Goal: Task Accomplishment & Management: Use online tool/utility

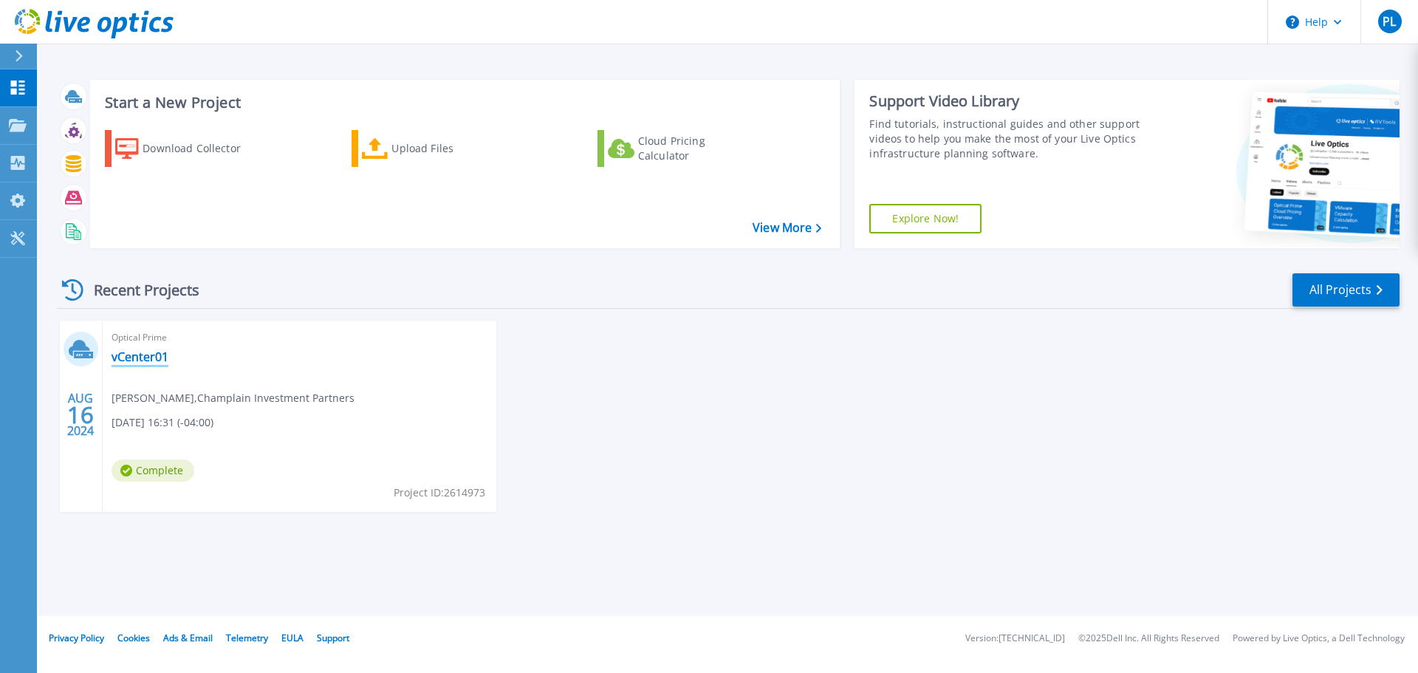
click at [150, 360] on link "vCenter01" at bounding box center [140, 356] width 57 height 15
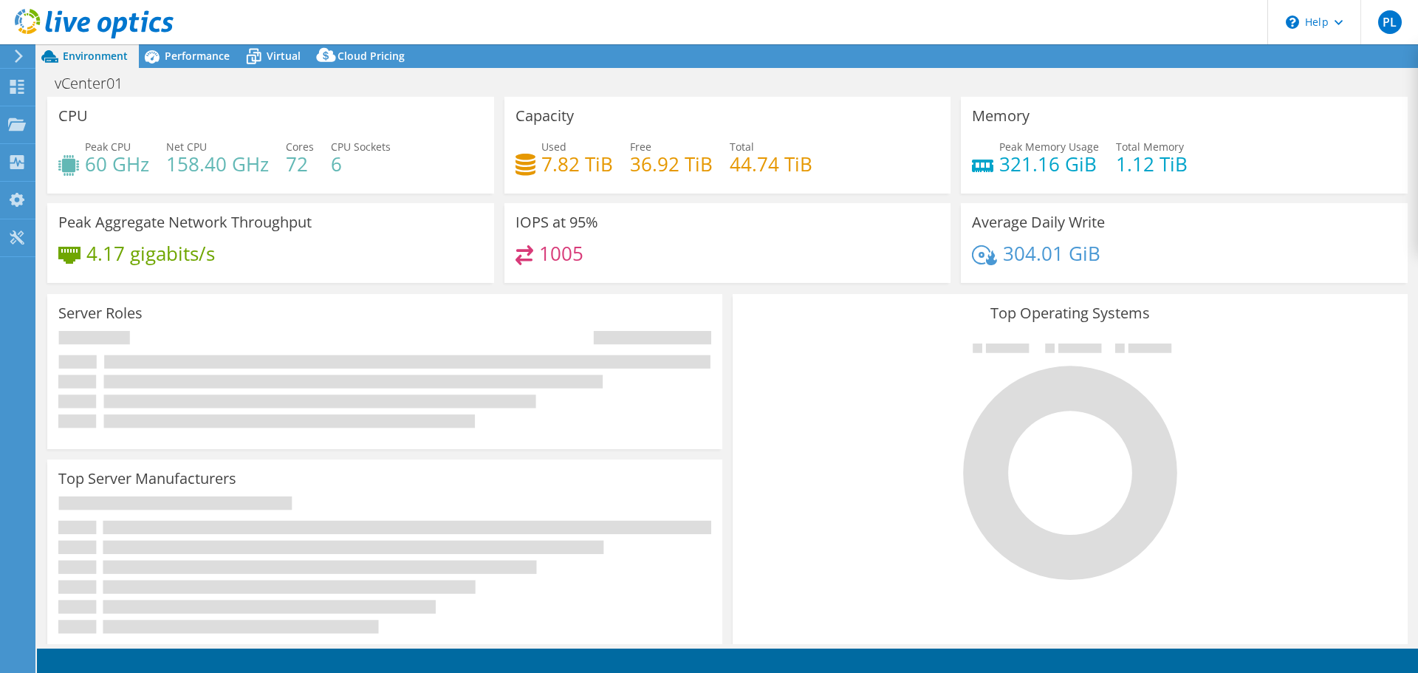
select select "USD"
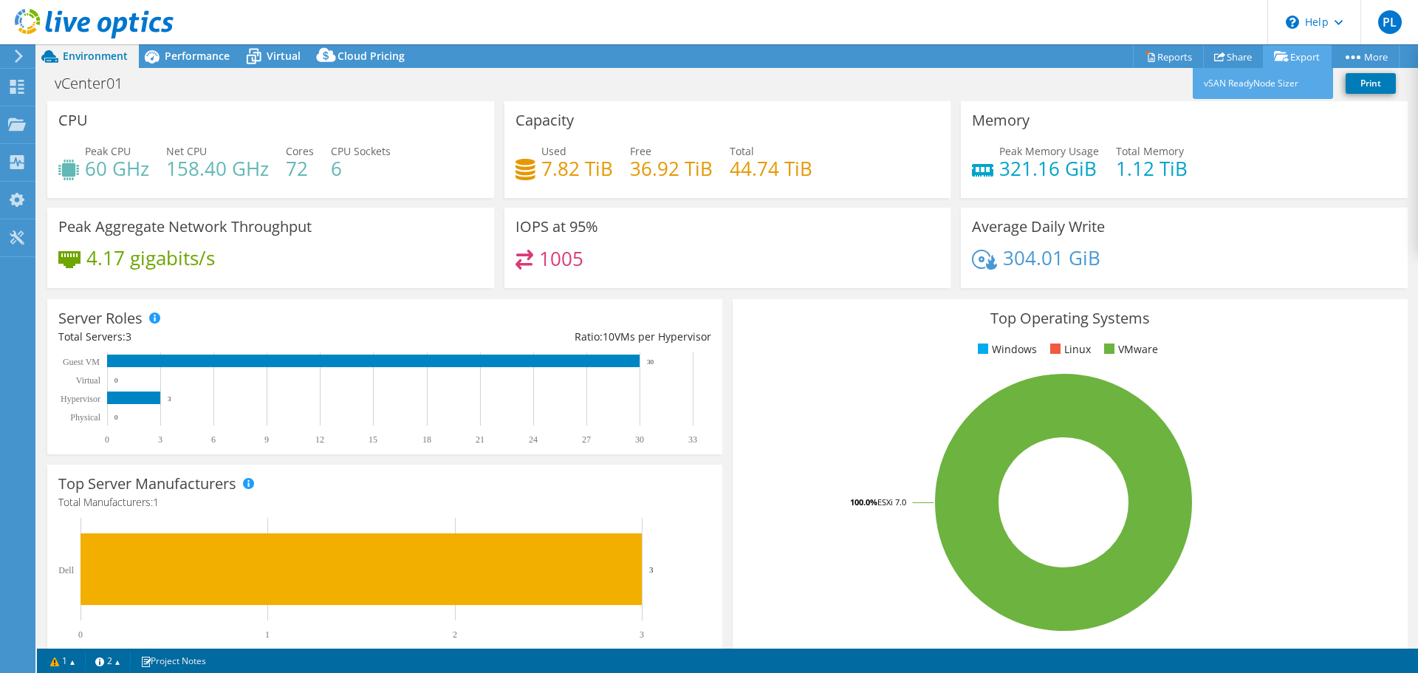
click at [1316, 55] on link "Export" at bounding box center [1297, 56] width 69 height 23
click at [1224, 53] on link "Share" at bounding box center [1233, 56] width 61 height 23
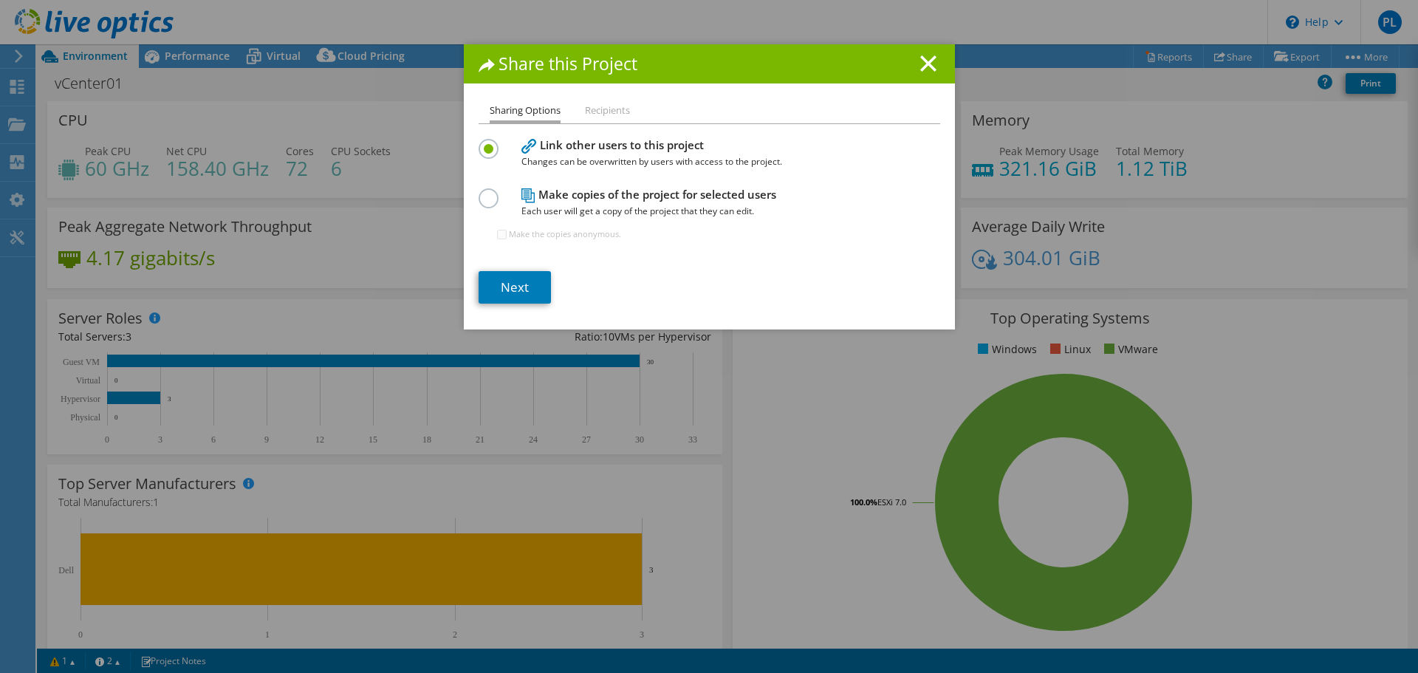
drag, startPoint x: 925, startPoint y: 66, endPoint x: 877, endPoint y: 72, distance: 48.4
click at [926, 66] on line at bounding box center [928, 63] width 15 height 15
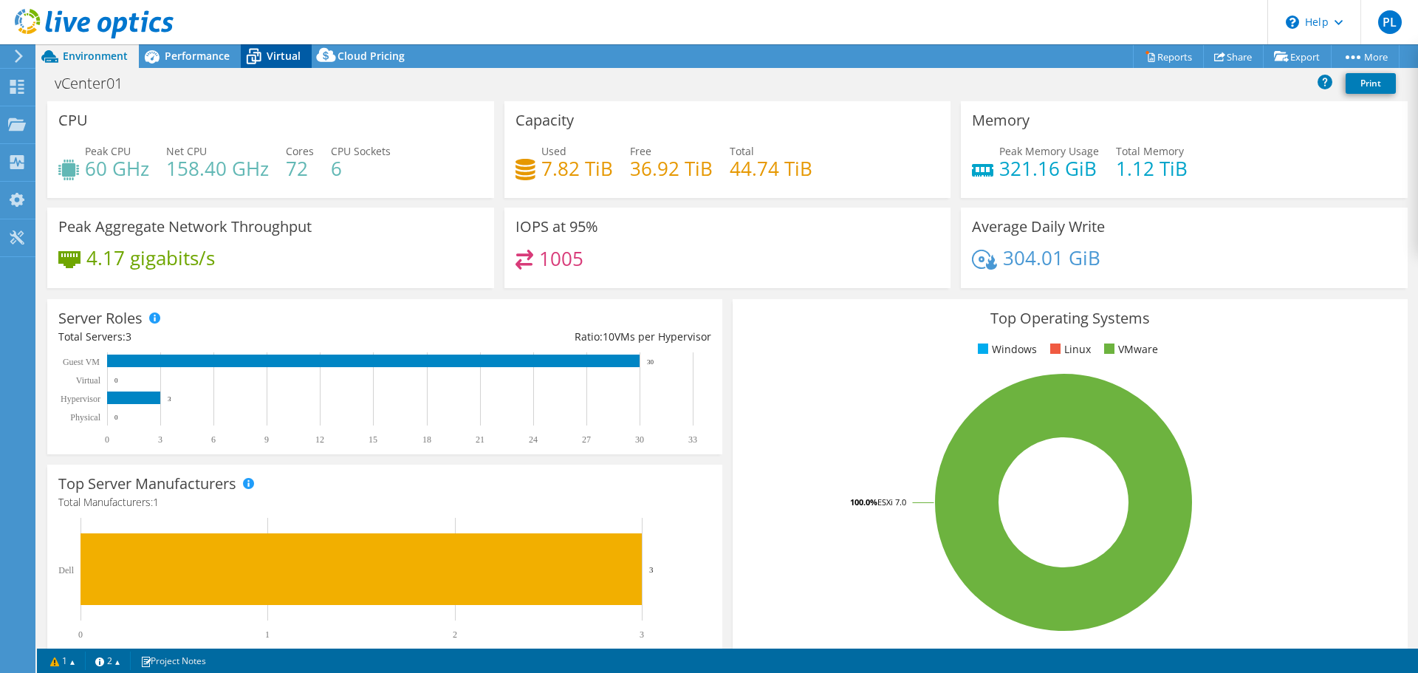
click at [285, 50] on span "Virtual" at bounding box center [284, 56] width 34 height 14
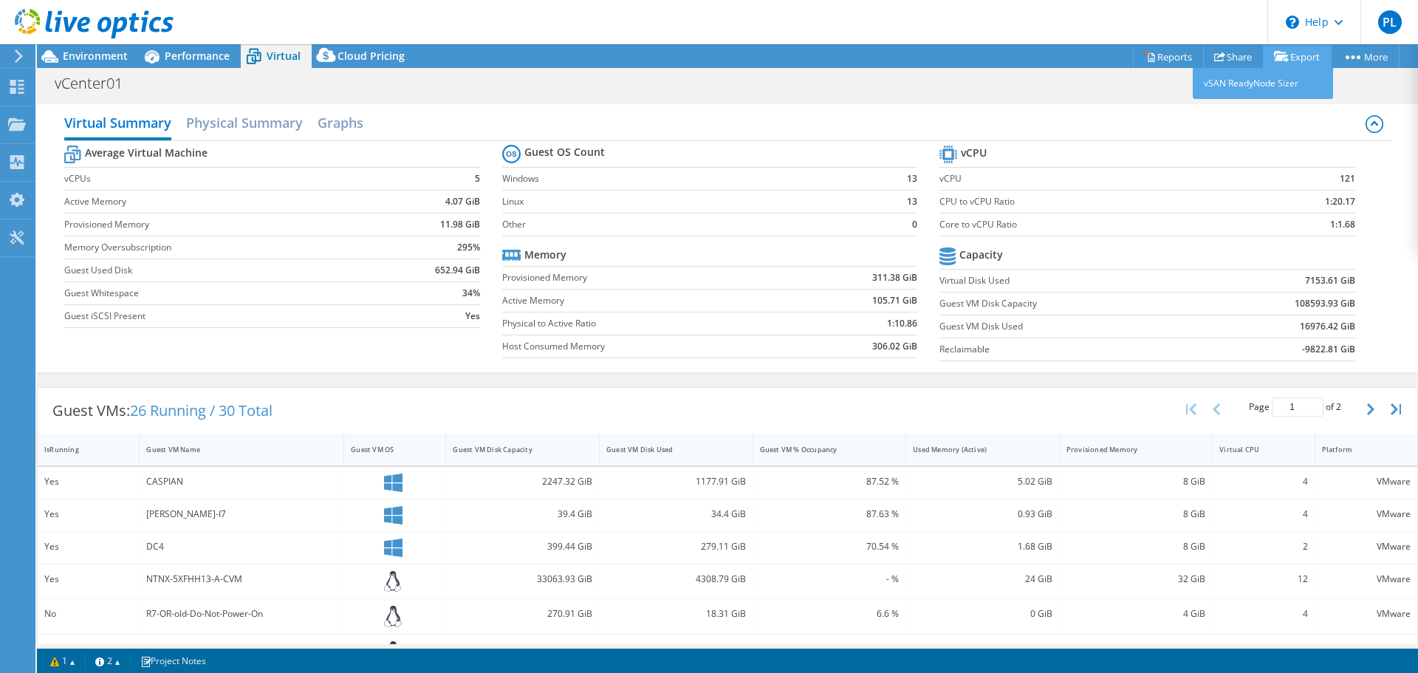
click at [1309, 58] on link "Export" at bounding box center [1297, 56] width 69 height 23
click at [42, 130] on div "Projects" at bounding box center [70, 124] width 71 height 37
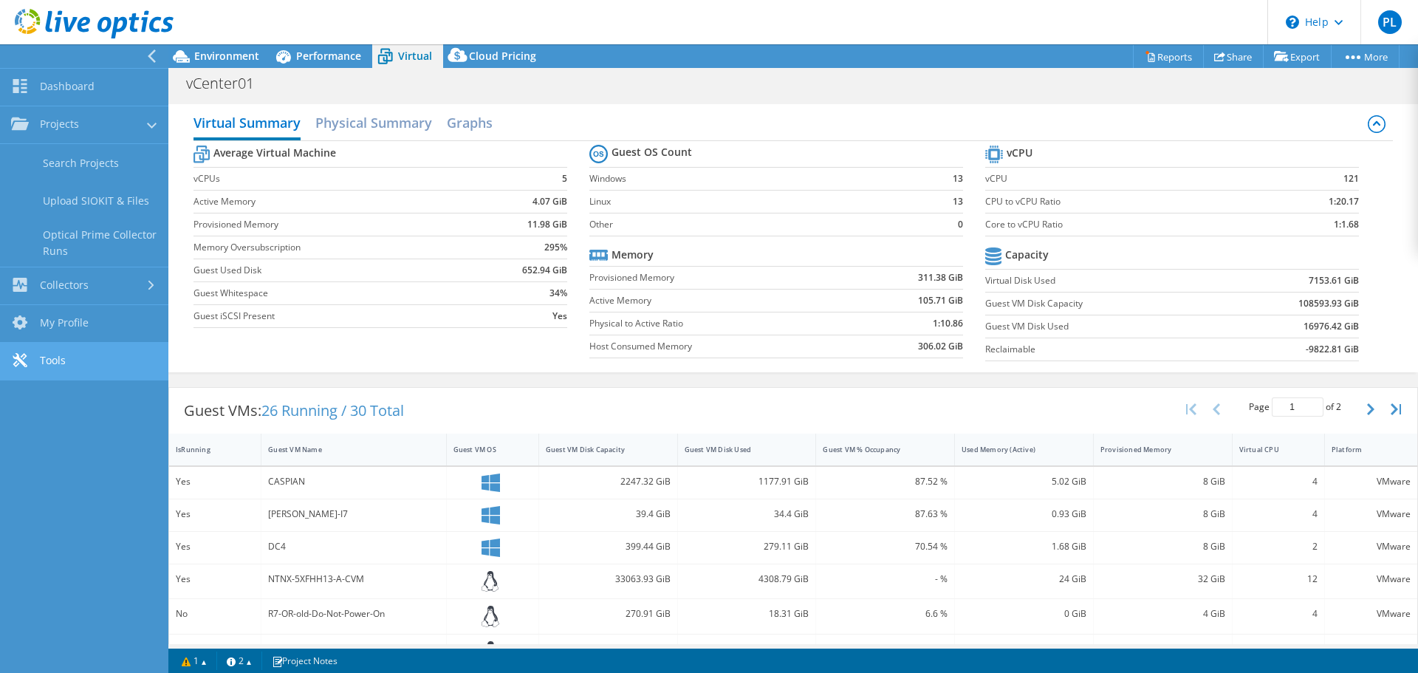
click at [52, 371] on link "Tools" at bounding box center [84, 362] width 168 height 38
